Goal: Find contact information: Find contact information

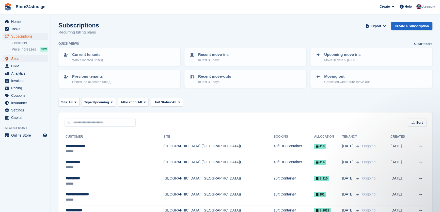
click at [22, 61] on span "Sites" at bounding box center [26, 58] width 31 height 7
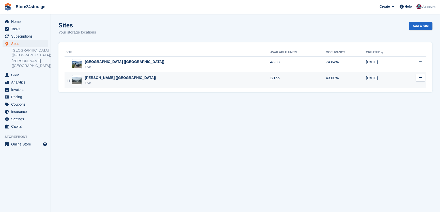
click at [107, 81] on div "Live" at bounding box center [120, 83] width 71 height 5
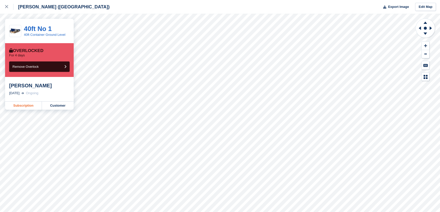
click at [27, 106] on link "Subscription" at bounding box center [23, 106] width 37 height 8
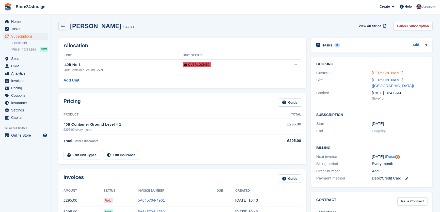
click at [389, 71] on link "[PERSON_NAME]" at bounding box center [387, 73] width 31 height 4
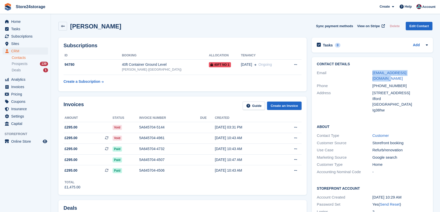
drag, startPoint x: 418, startPoint y: 73, endPoint x: 371, endPoint y: 73, distance: 47.6
click at [371, 73] on div "Email [EMAIL_ADDRESS][DOMAIN_NAME]" at bounding box center [372, 75] width 111 height 13
copy div "[EMAIL_ADDRESS][DOMAIN_NAME]"
